Goal: Task Accomplishment & Management: Complete application form

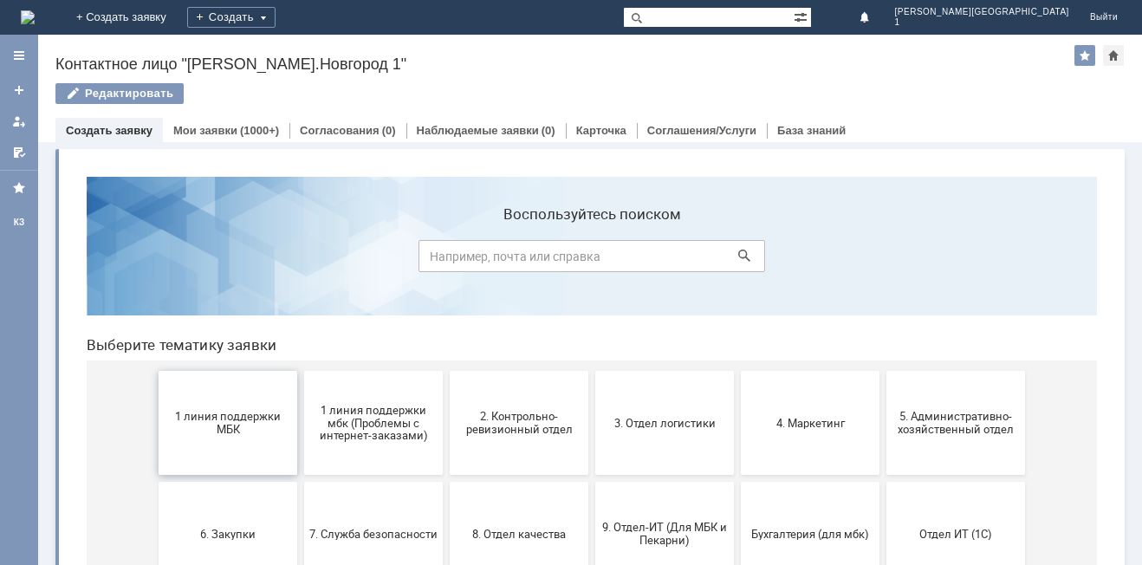
click at [217, 441] on button "1 линия поддержки МБК" at bounding box center [228, 423] width 139 height 104
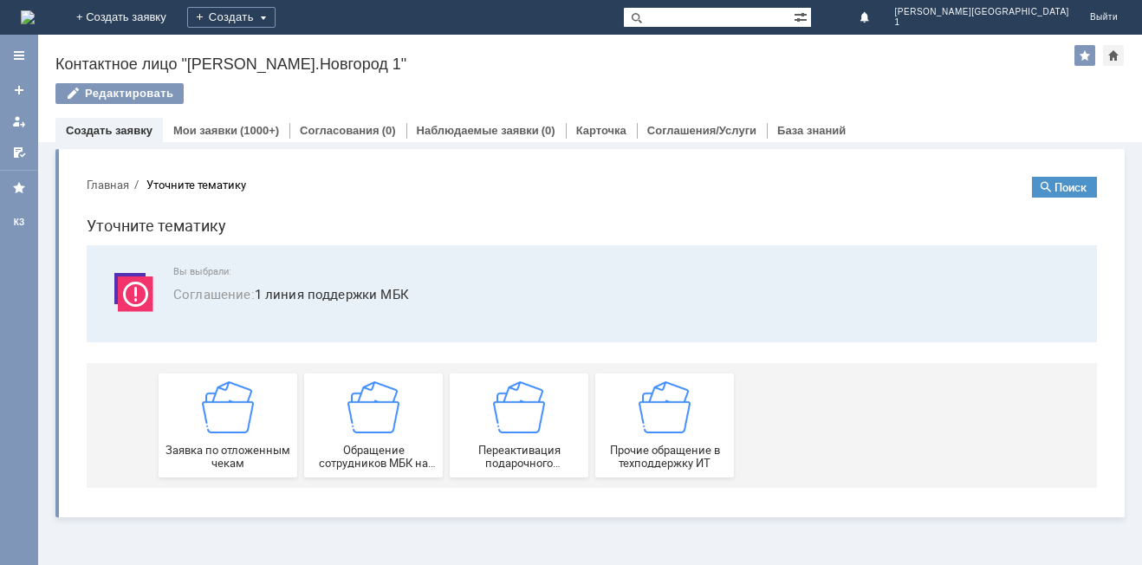
click at [217, 441] on div "Заявка по отложенным чекам" at bounding box center [228, 425] width 128 height 88
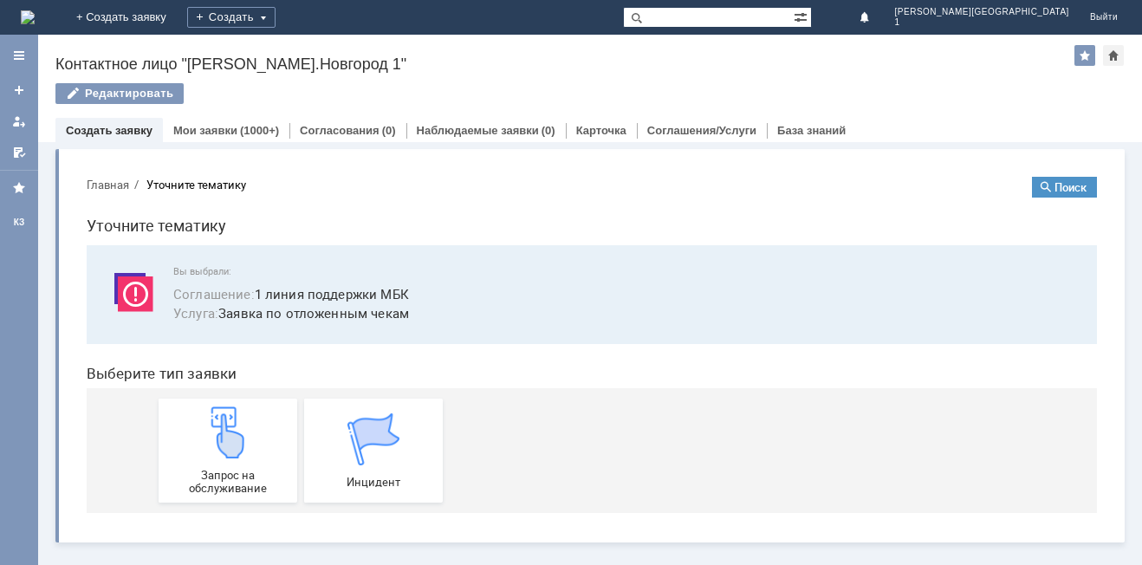
click at [217, 441] on img at bounding box center [228, 432] width 52 height 52
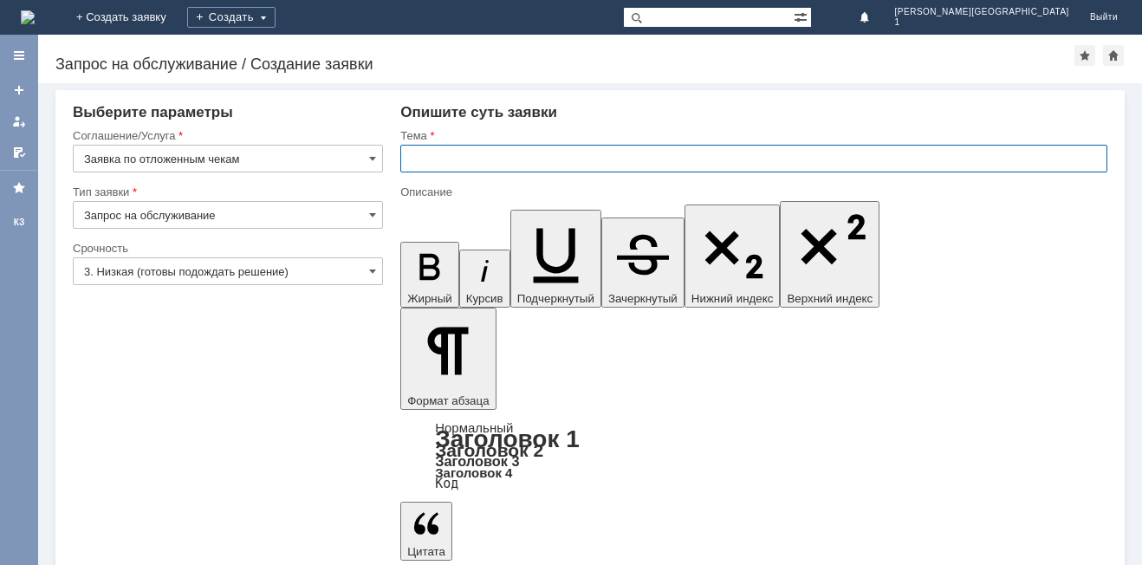
click at [526, 162] on input "text" at bounding box center [753, 159] width 707 height 28
type input "отл. чек"
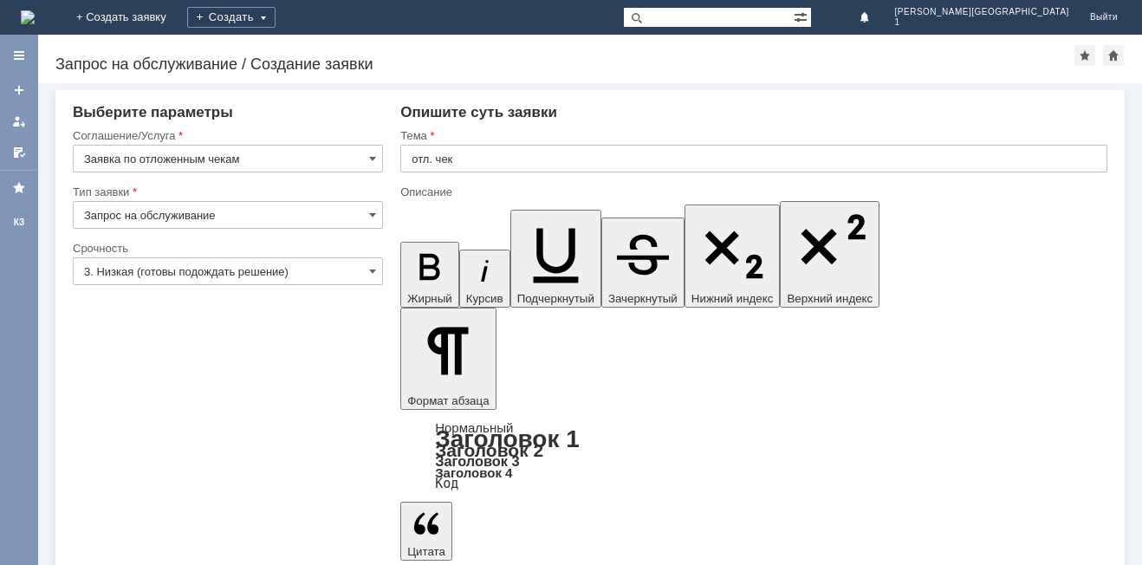
click at [359, 263] on input "3. Низкая (готовы подождать решение)" at bounding box center [228, 271] width 310 height 28
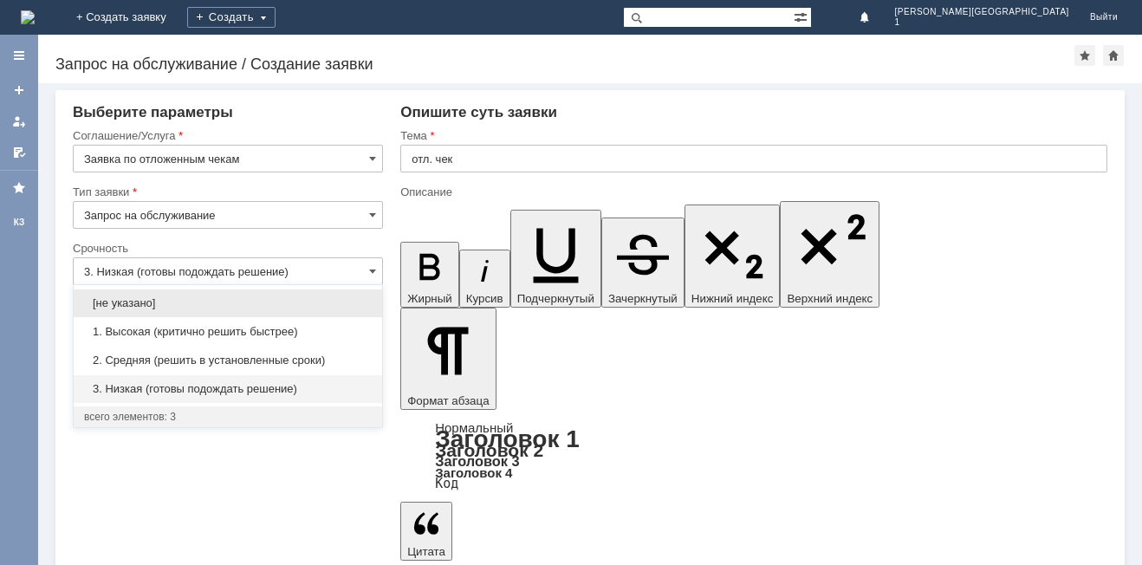
click at [268, 356] on span "2. Средняя (решить в установленные сроки)" at bounding box center [228, 360] width 288 height 14
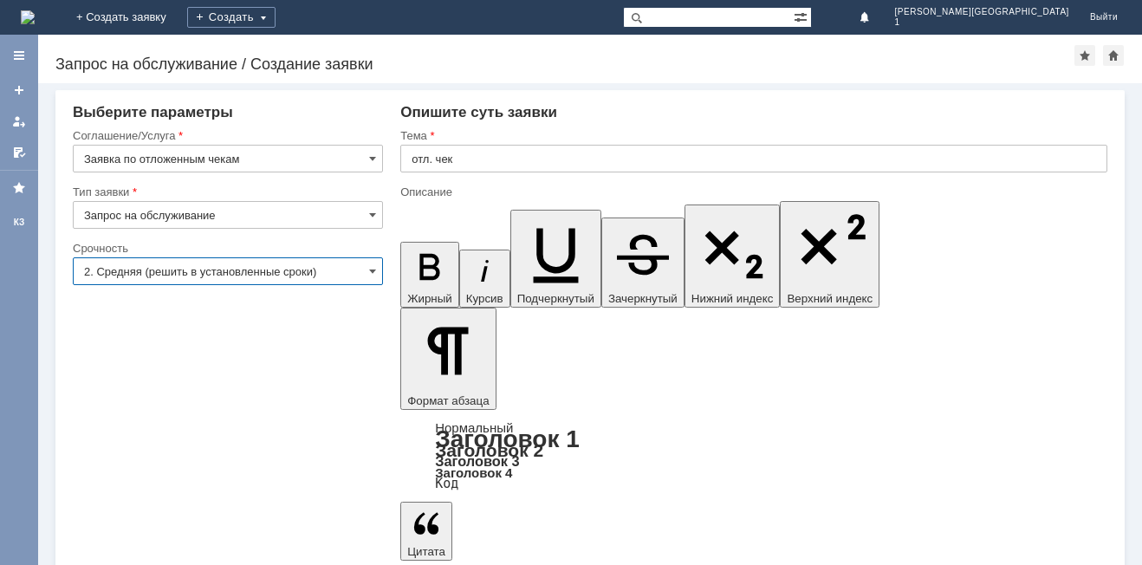
type input "2. Средняя (решить в установленные сроки)"
click at [477, 166] on input "отл. чек" at bounding box center [753, 159] width 707 height 28
